Goal: Transaction & Acquisition: Purchase product/service

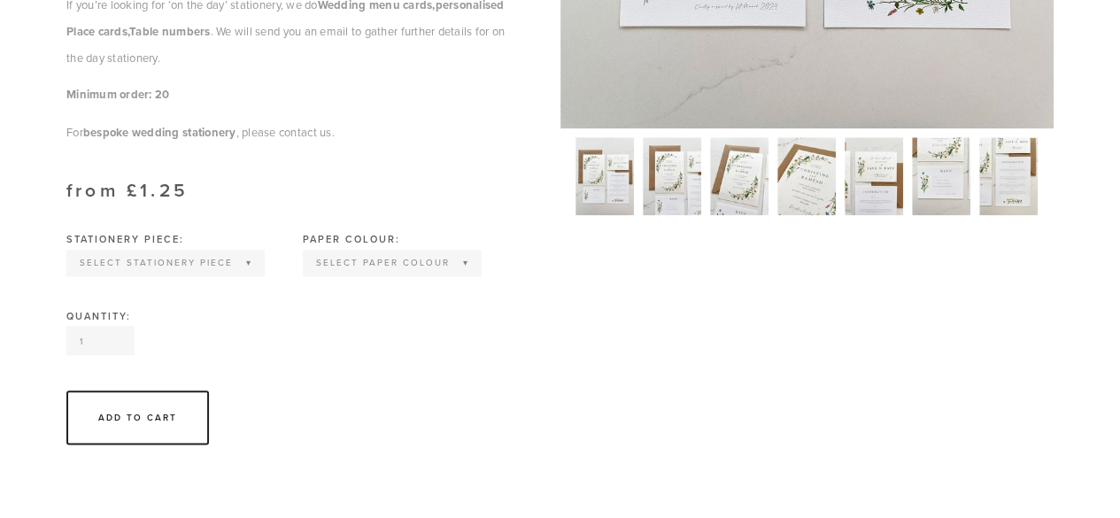
scroll to position [844, 0]
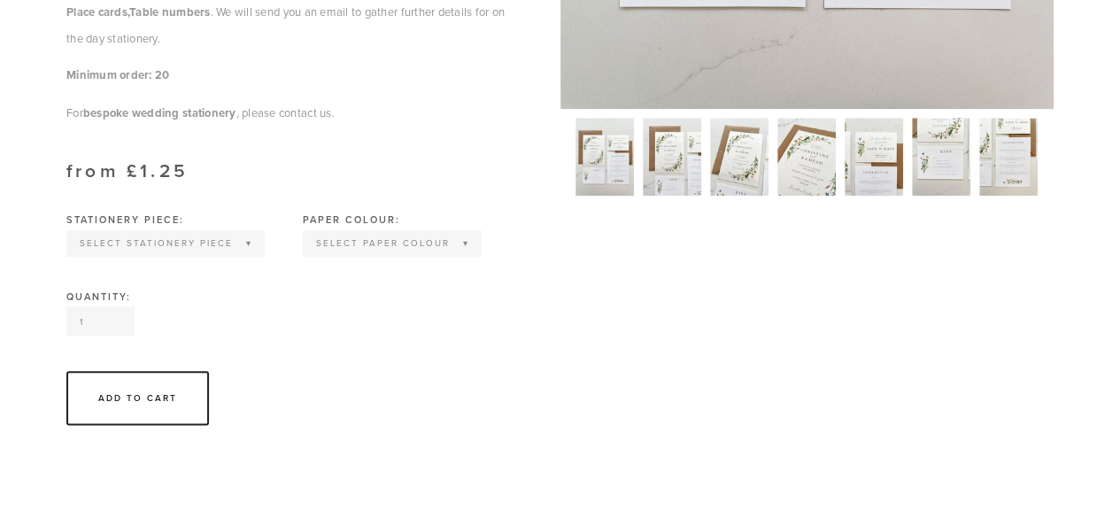
click at [196, 242] on select "Select Stationery piece Invitation Save the Date RSVP Information Order of Serv…" at bounding box center [165, 243] width 195 height 23
select select "Save the Date"
click at [68, 232] on select "Select Stationery piece Invitation Save the Date RSVP Information Order of Serv…" at bounding box center [165, 243] width 195 height 23
click at [324, 245] on select "Select Paper colour Wildflower Seed paper Off white Kraft Brown Natural Grey" at bounding box center [328, 243] width 175 height 23
click at [241, 232] on select "Select Paper colour Wildflower Seed paper Off white Kraft Brown Natural Grey" at bounding box center [328, 243] width 175 height 23
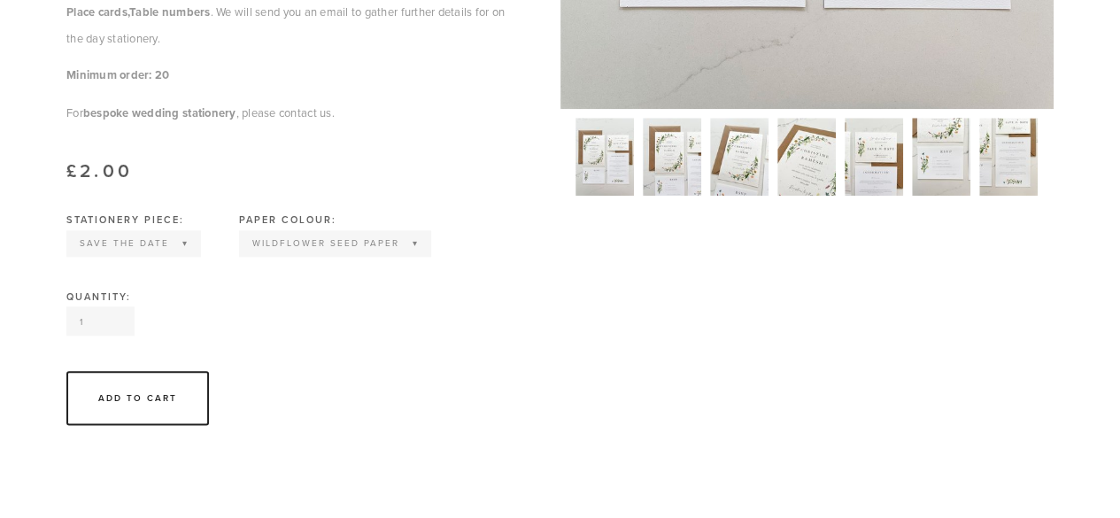
click at [373, 243] on select "Select Paper colour Wildflower Seed paper Off white Kraft Brown Natural Grey" at bounding box center [335, 243] width 189 height 23
click at [241, 232] on select "Select Paper colour Wildflower Seed paper Off white Kraft Brown Natural Grey" at bounding box center [335, 243] width 189 height 23
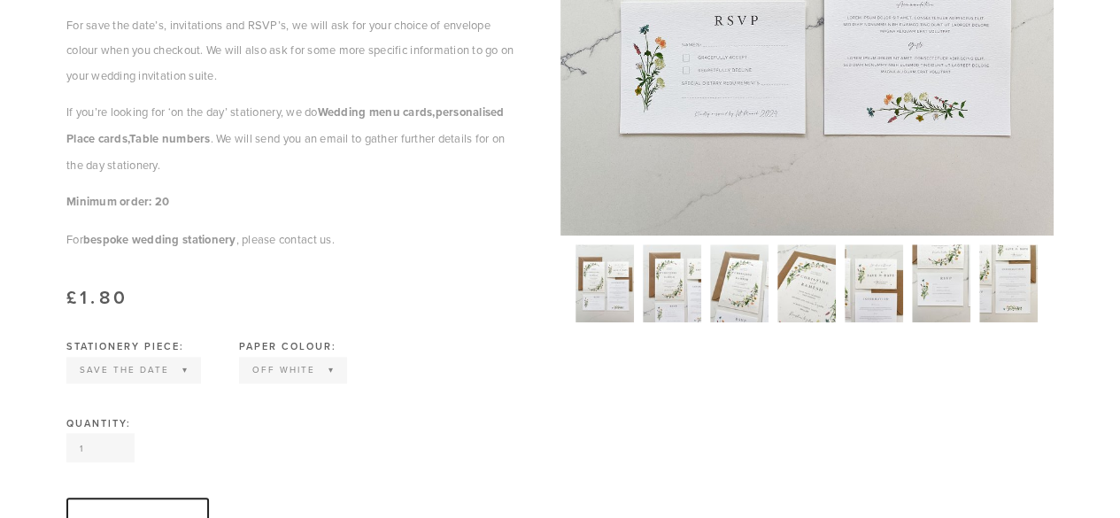
scroll to position [644, 0]
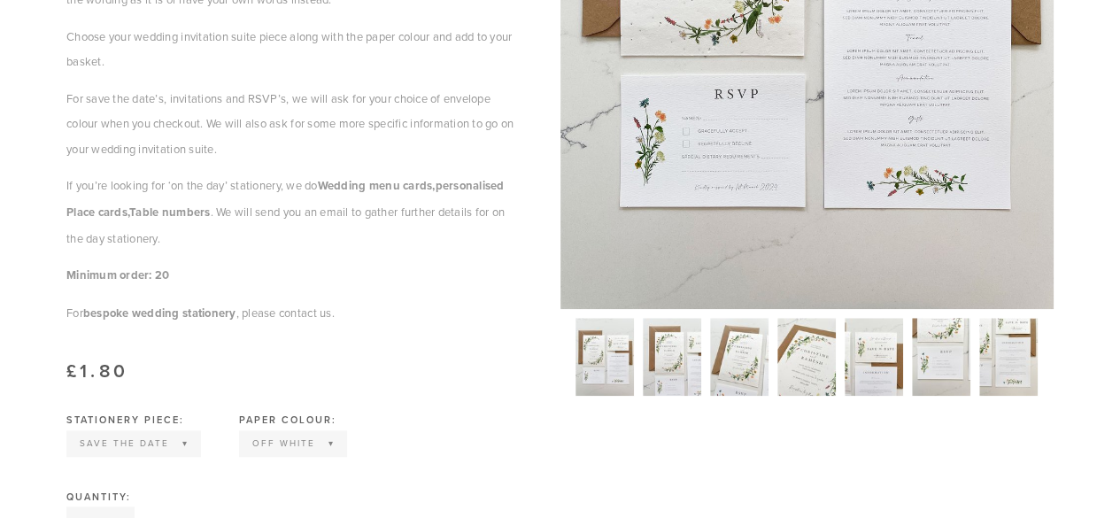
click at [324, 437] on select "Select Paper colour Wildflower Seed paper Off white Kraft Brown Natural Grey" at bounding box center [293, 443] width 104 height 23
select select "Wildflower Seed paper"
click at [241, 432] on select "Select Paper colour Wildflower Seed paper Off white Kraft Brown Natural Grey" at bounding box center [293, 443] width 104 height 23
click at [486, 427] on div "Stationery piece: Select Stationery piece Invitation Save the Date RSVP Informa…" at bounding box center [291, 453] width 485 height 77
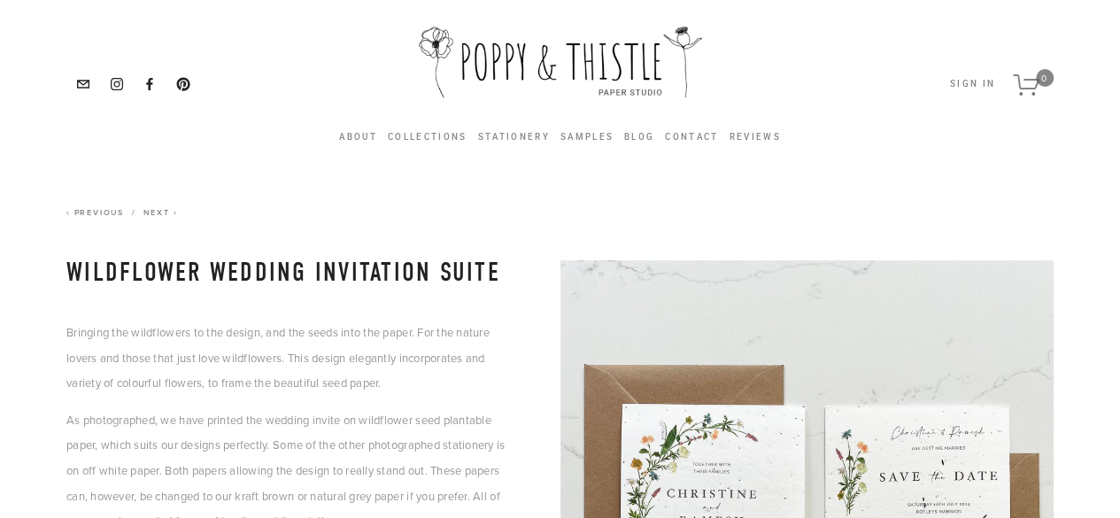
scroll to position [0, 0]
